Goal: Find specific page/section: Find specific page/section

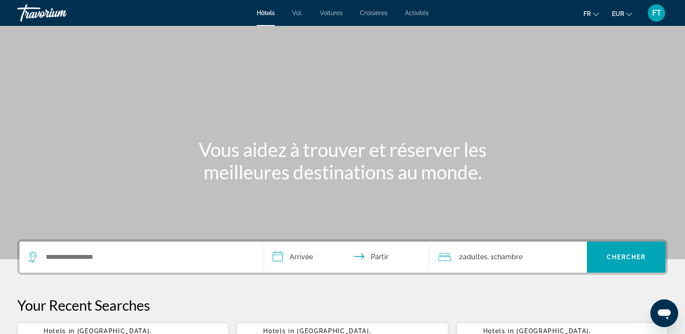
click at [658, 16] on font "FT" at bounding box center [657, 12] width 9 height 9
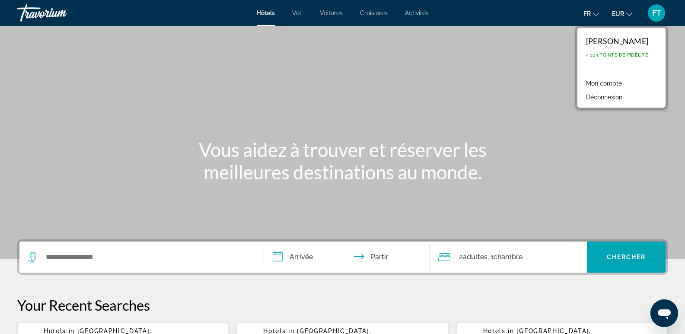
drag, startPoint x: 633, startPoint y: 61, endPoint x: 620, endPoint y: 61, distance: 13.4
click at [620, 61] on div "[PERSON_NAME] 4 104 points de fidélité" at bounding box center [622, 48] width 88 height 41
click at [586, 83] on font "Mon compte" at bounding box center [604, 83] width 36 height 7
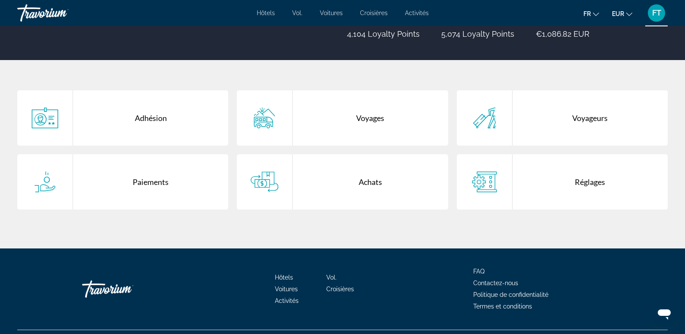
scroll to position [153, 0]
